Goal: Transaction & Acquisition: Purchase product/service

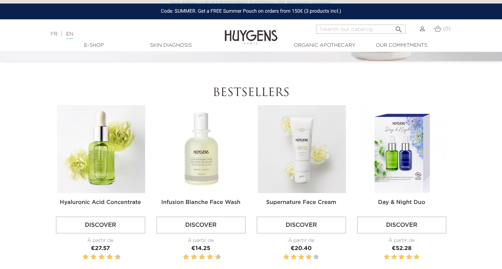
click at [303, 231] on link "Discover" at bounding box center [301, 225] width 90 height 18
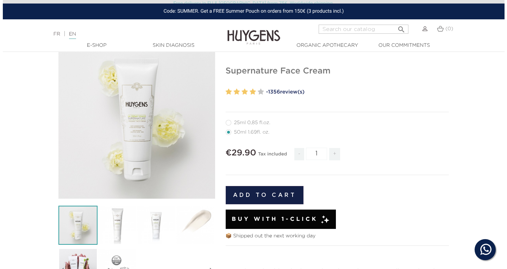
scroll to position [46, 0]
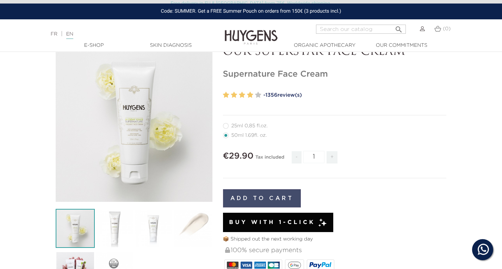
click at [274, 199] on button "Add to cart" at bounding box center [262, 198] width 78 height 18
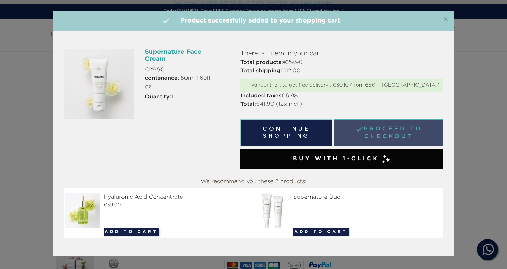
click at [360, 128] on link " Proceed to checkout" at bounding box center [388, 132] width 109 height 27
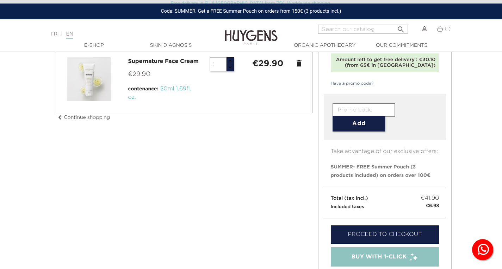
scroll to position [68, 0]
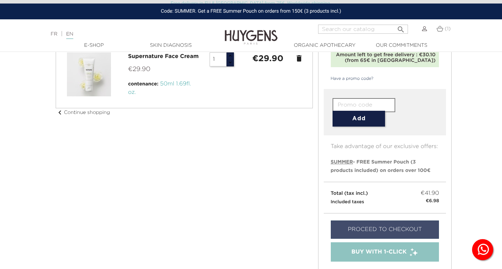
click at [381, 234] on link "Proceed to checkout" at bounding box center [385, 230] width 108 height 18
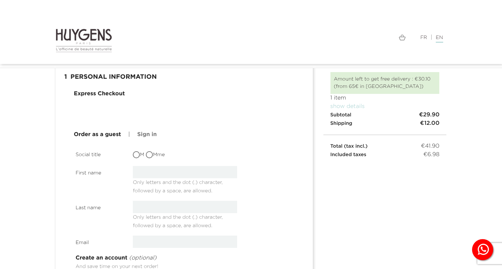
scroll to position [31, 0]
click at [141, 137] on link "Sign in" at bounding box center [146, 135] width 19 height 8
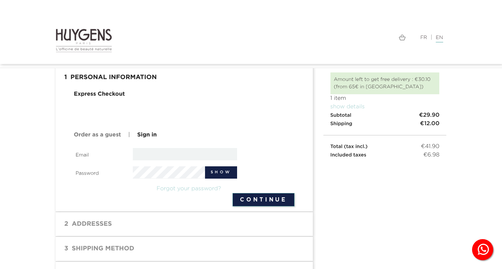
click at [96, 140] on div "Express Checkout Order as a guest | Sign in Social title M Mme First name Only …" at bounding box center [184, 148] width 246 height 116
click at [97, 136] on link "Order as a guest" at bounding box center [97, 135] width 47 height 8
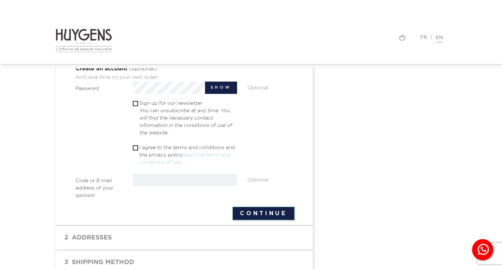
scroll to position [227, 0]
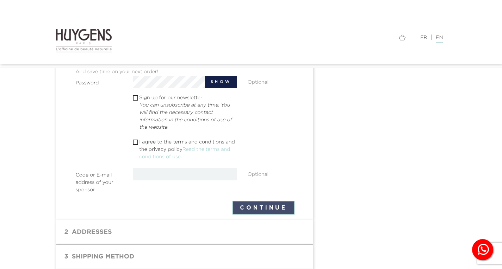
click at [260, 211] on button "Continue" at bounding box center [263, 207] width 62 height 13
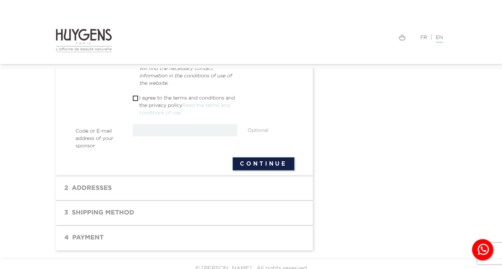
scroll to position [272, 0]
click at [263, 164] on button "Continue" at bounding box center [263, 162] width 62 height 13
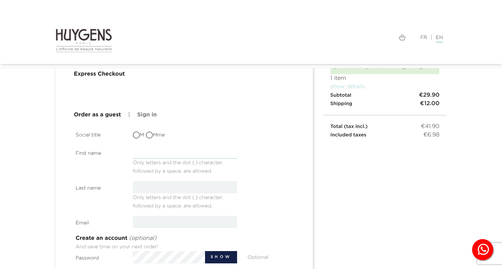
scroll to position [51, 0]
click at [98, 38] on img at bounding box center [84, 40] width 57 height 25
